Goal: Information Seeking & Learning: Check status

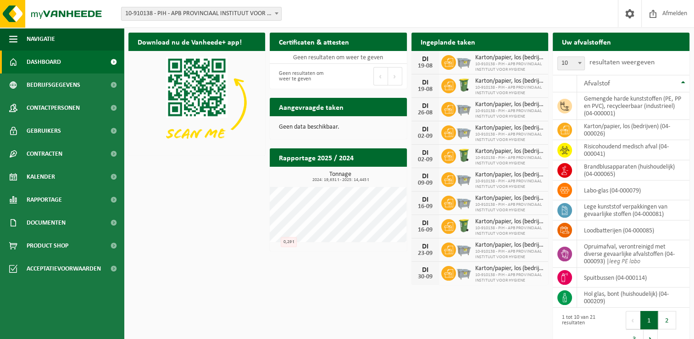
drag, startPoint x: 209, startPoint y: 168, endPoint x: 168, endPoint y: 131, distance: 55.3
click at [209, 168] on div "Download nu de Vanheede+ app! Verberg Certificaten & attesten Bekijk uw certifi…" at bounding box center [409, 191] width 566 height 326
click at [207, 225] on div "Download nu de Vanheede+ app! Verberg Certificaten & attesten Bekijk uw certifi…" at bounding box center [409, 191] width 566 height 326
drag, startPoint x: 230, startPoint y: 187, endPoint x: 224, endPoint y: 185, distance: 6.2
click at [229, 187] on div "Download nu de Vanheede+ app! Verberg Certificaten & attesten Bekijk uw certifi…" at bounding box center [409, 191] width 566 height 326
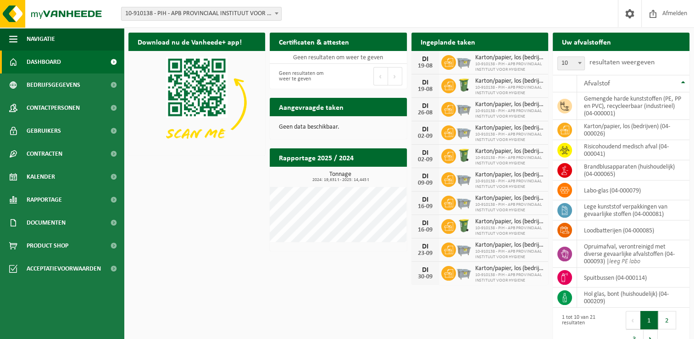
click at [237, 198] on div "Download nu de Vanheede+ app! Verberg Certificaten & attesten Bekijk uw certifi…" at bounding box center [409, 191] width 566 height 326
click at [47, 179] on span "Kalender" at bounding box center [41, 176] width 28 height 23
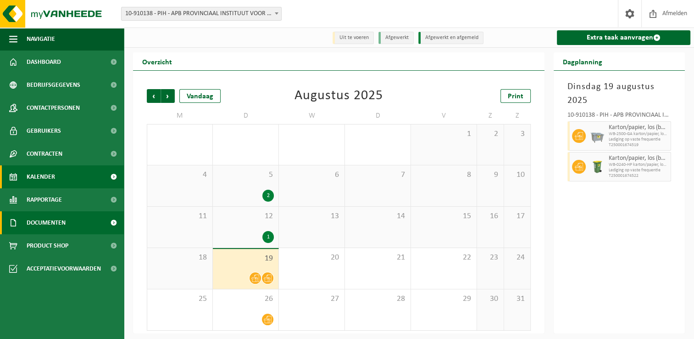
click at [64, 221] on span "Documenten" at bounding box center [46, 222] width 39 height 23
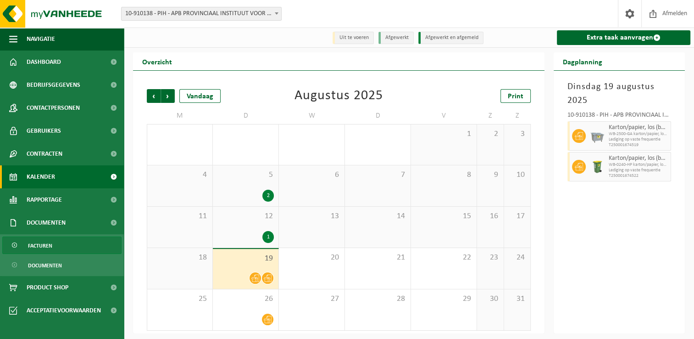
click at [48, 249] on span "Facturen" at bounding box center [40, 245] width 24 height 17
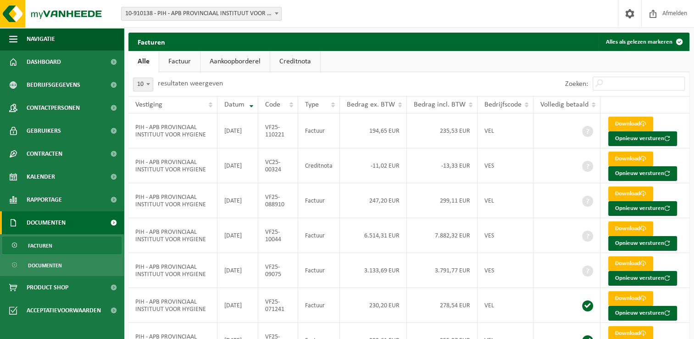
click at [373, 72] on div "10 25 50 100 10 resultaten weergeven" at bounding box center [269, 84] width 281 height 24
click at [378, 75] on div "10 25 50 100 10 resultaten weergeven" at bounding box center [269, 84] width 281 height 24
click at [355, 60] on ul "Alle Factuur Aankoopborderel Creditnota" at bounding box center [409, 61] width 561 height 21
click at [343, 41] on div "Facturen Alles als gelezen markeren" at bounding box center [409, 42] width 561 height 18
click at [377, 78] on div "10 25 50 100 10 resultaten weergeven" at bounding box center [269, 84] width 281 height 24
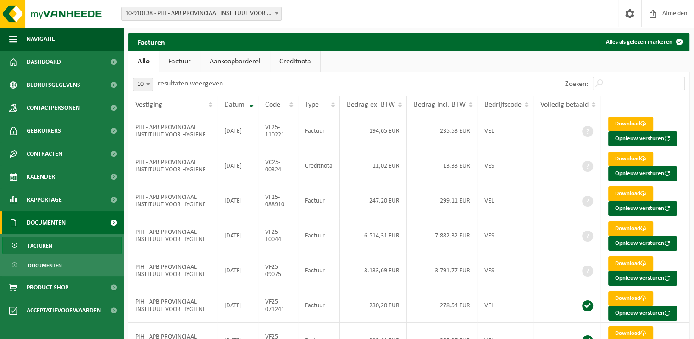
click at [362, 46] on div "Facturen Alles als gelezen markeren" at bounding box center [409, 42] width 561 height 18
click at [382, 76] on div "10 25 50 100 10 resultaten weergeven" at bounding box center [269, 84] width 281 height 24
click at [367, 58] on ul "Alle Factuur Aankoopborderel Creditnota" at bounding box center [409, 61] width 561 height 21
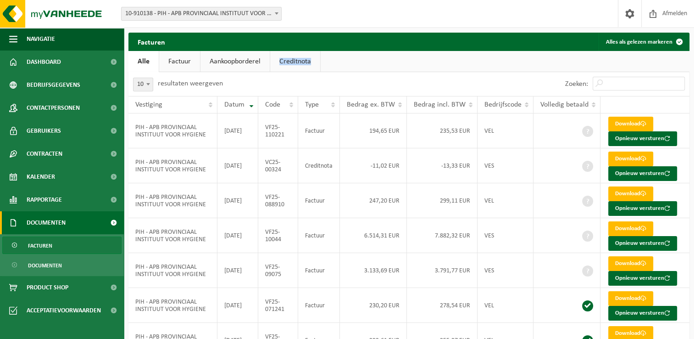
drag, startPoint x: 367, startPoint y: 58, endPoint x: 338, endPoint y: 65, distance: 30.3
click at [338, 65] on ul "Alle Factuur Aankoopborderel Creditnota" at bounding box center [409, 61] width 561 height 21
click at [336, 67] on ul "Alle Factuur Aankoopborderel Creditnota" at bounding box center [409, 61] width 561 height 21
click at [347, 40] on div "Facturen Alles als gelezen markeren" at bounding box center [409, 42] width 561 height 18
click at [392, 75] on div "10 25 50 100 10 resultaten weergeven" at bounding box center [269, 84] width 281 height 24
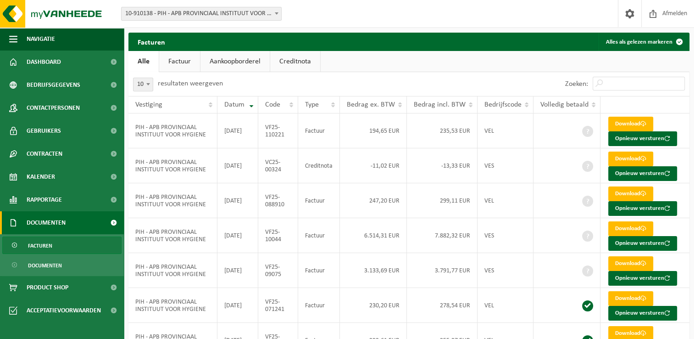
click at [410, 62] on ul "Alle Factuur Aankoopborderel Creditnota" at bounding box center [409, 61] width 561 height 21
click at [366, 80] on div "10 25 50 100 10 resultaten weergeven" at bounding box center [269, 84] width 281 height 24
click at [392, 56] on ul "Alle Factuur Aankoopborderel Creditnota" at bounding box center [409, 61] width 561 height 21
click at [347, 73] on div "10 25 50 100 10 resultaten weergeven" at bounding box center [269, 84] width 281 height 24
